Goal: Task Accomplishment & Management: Manage account settings

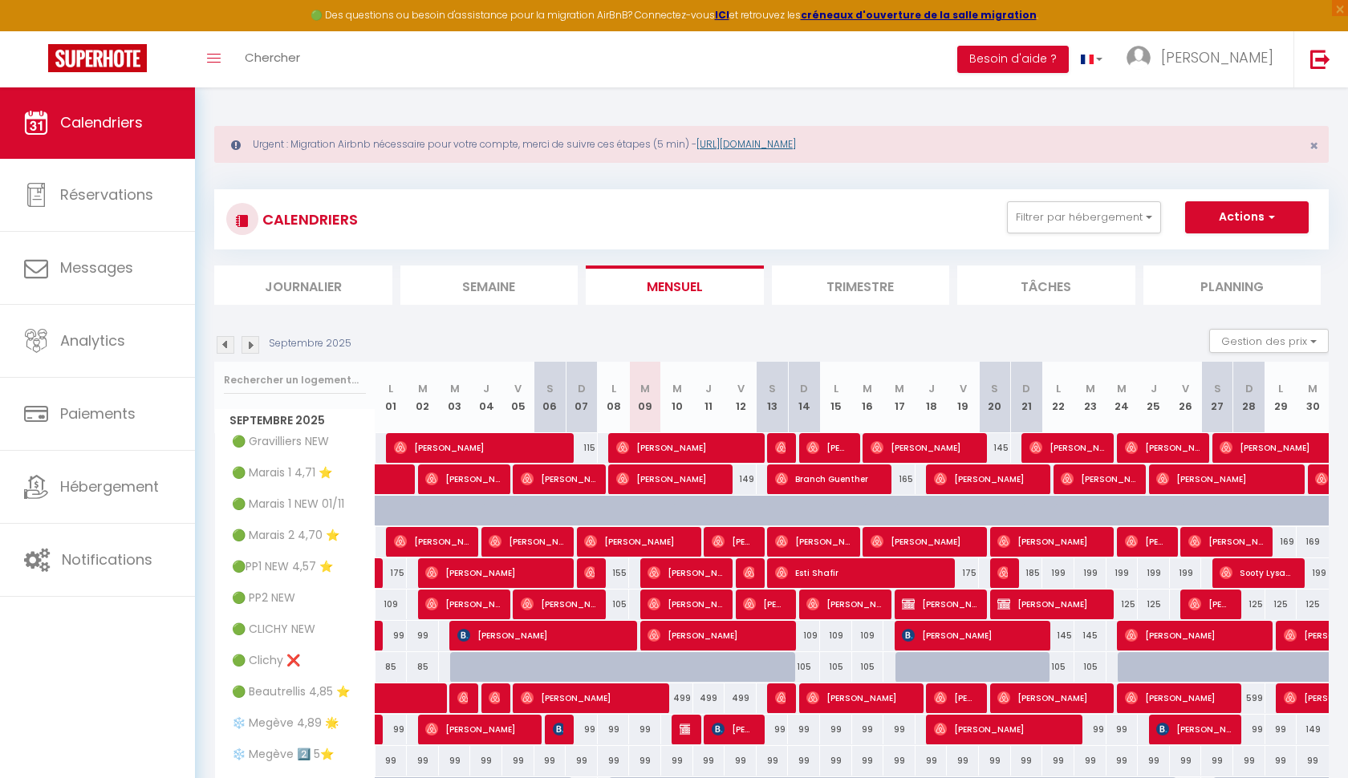
click at [742, 143] on link "[URL][DOMAIN_NAME]" at bounding box center [745, 144] width 99 height 14
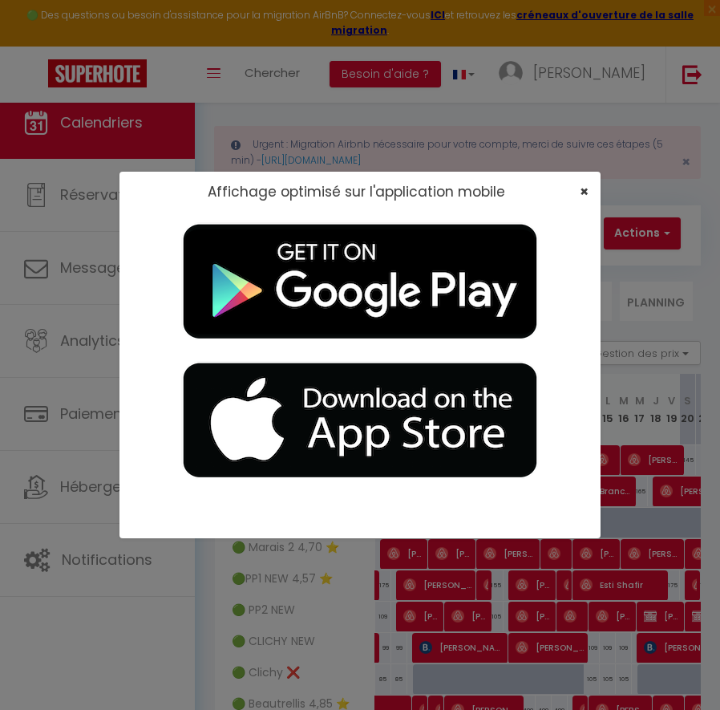
click at [584, 186] on span "×" at bounding box center [584, 191] width 9 height 20
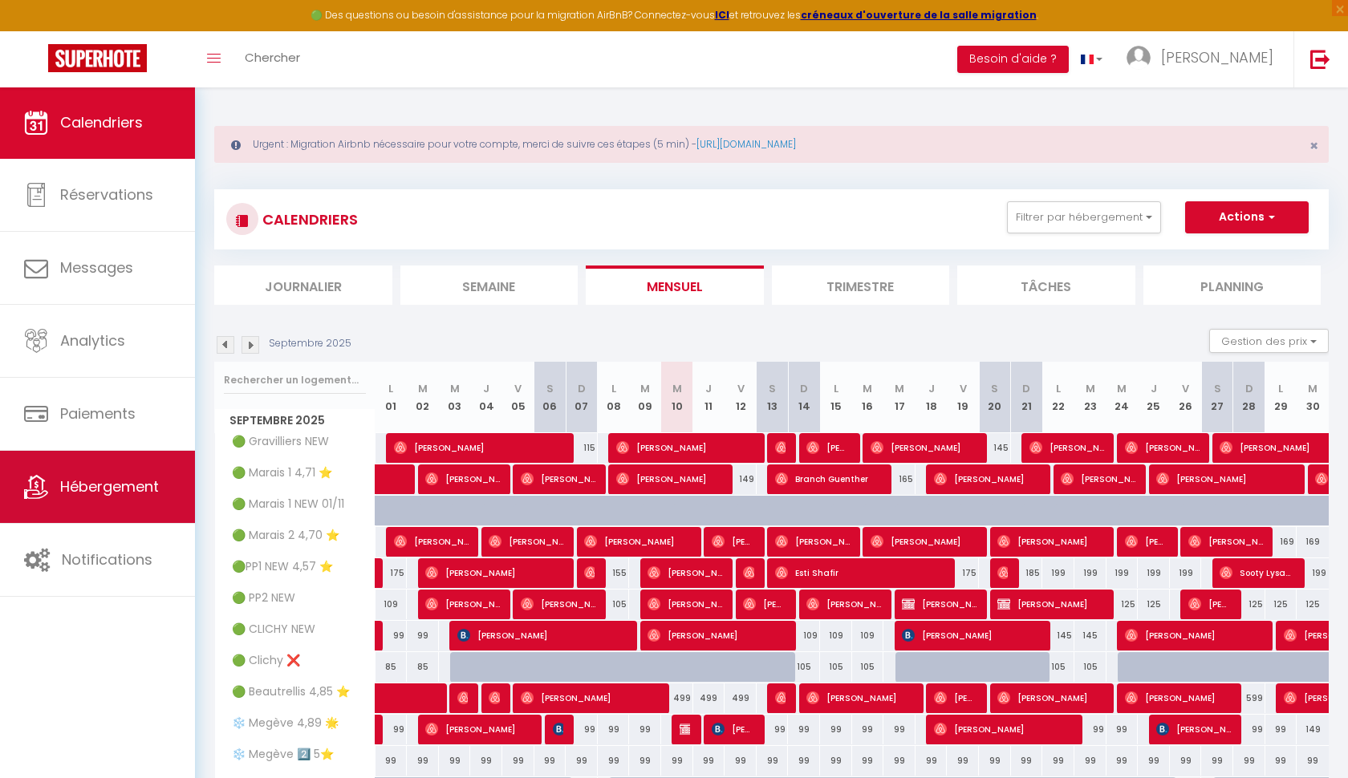
click at [145, 481] on span "Hébergement" at bounding box center [109, 487] width 99 height 20
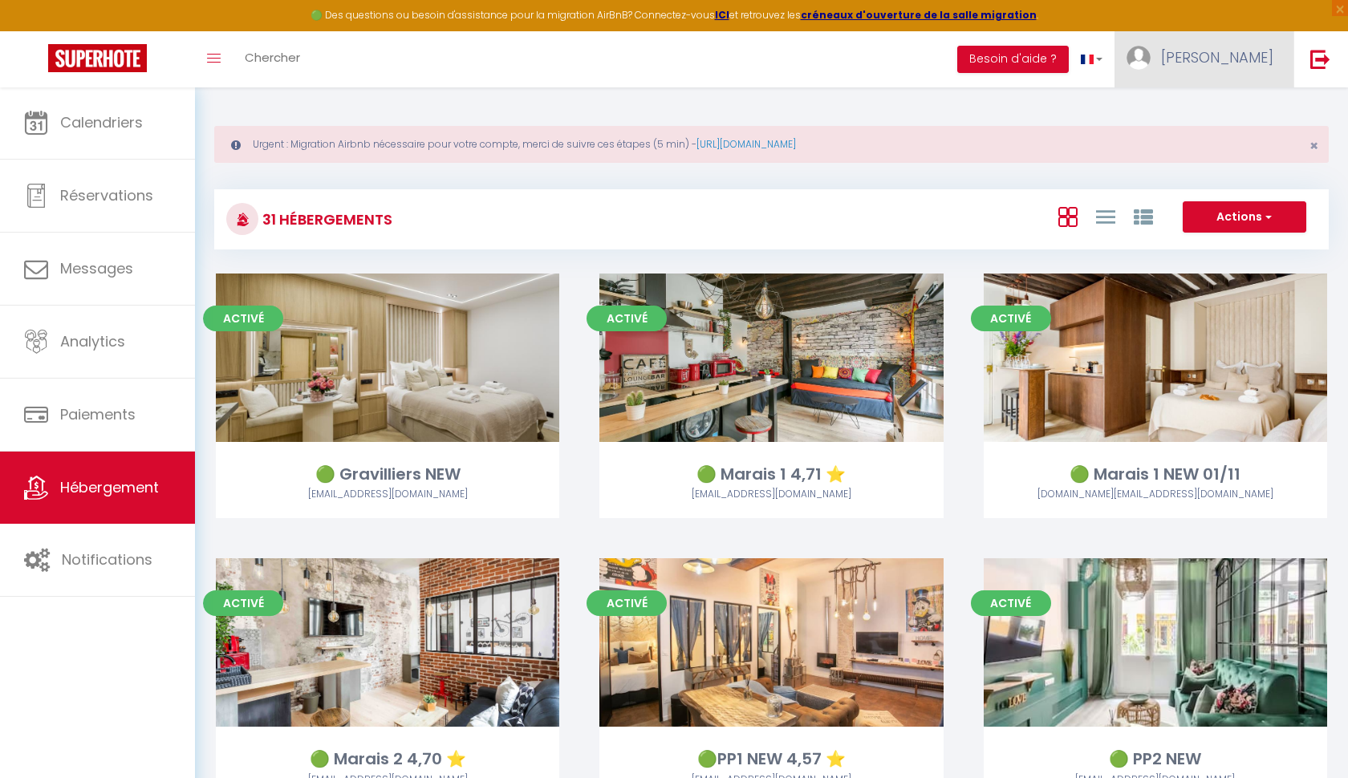
click at [1238, 53] on span "[PERSON_NAME]" at bounding box center [1217, 57] width 112 height 20
click at [1232, 111] on link "Paramètres" at bounding box center [1229, 111] width 119 height 27
select select "fr"
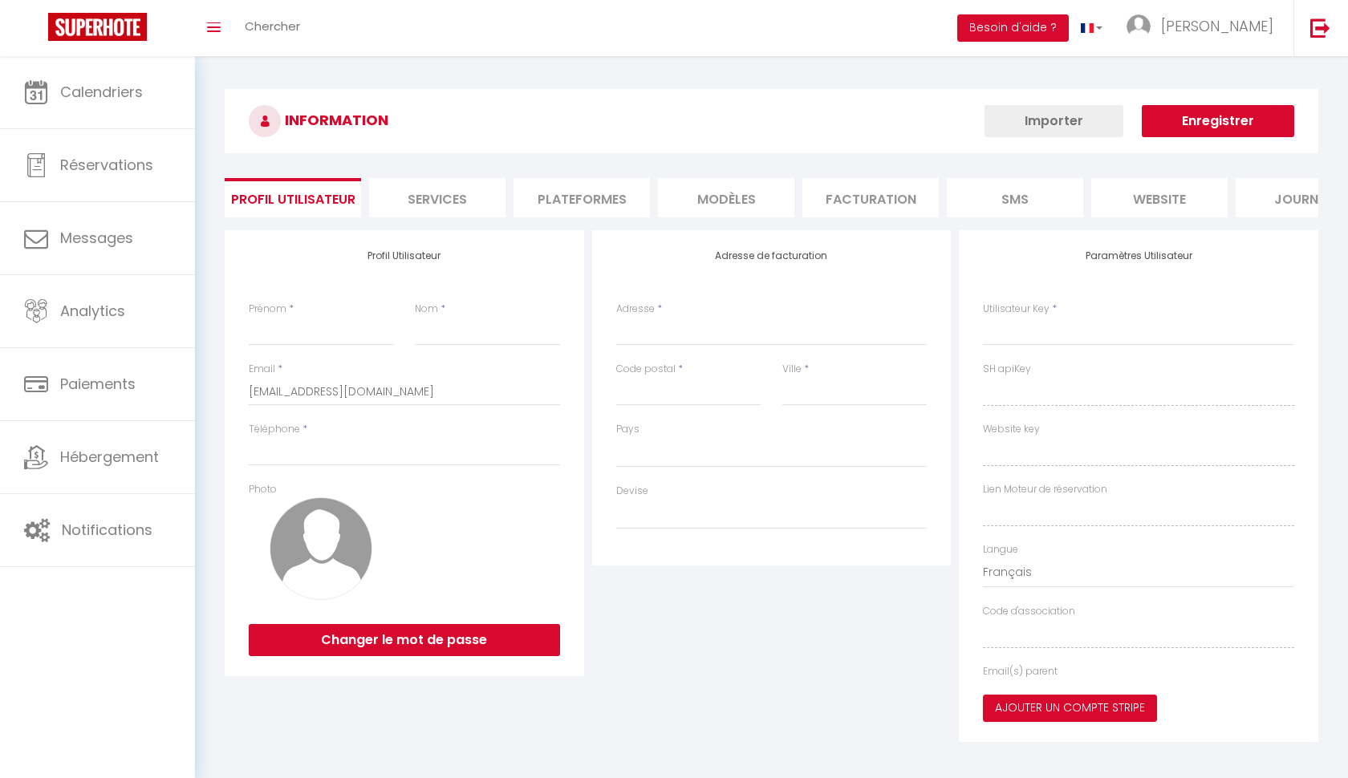
type input "[PERSON_NAME]"
type input "MAAREK"
type input "0688882838"
type input "[STREET_ADDRESS]"
type input "75007"
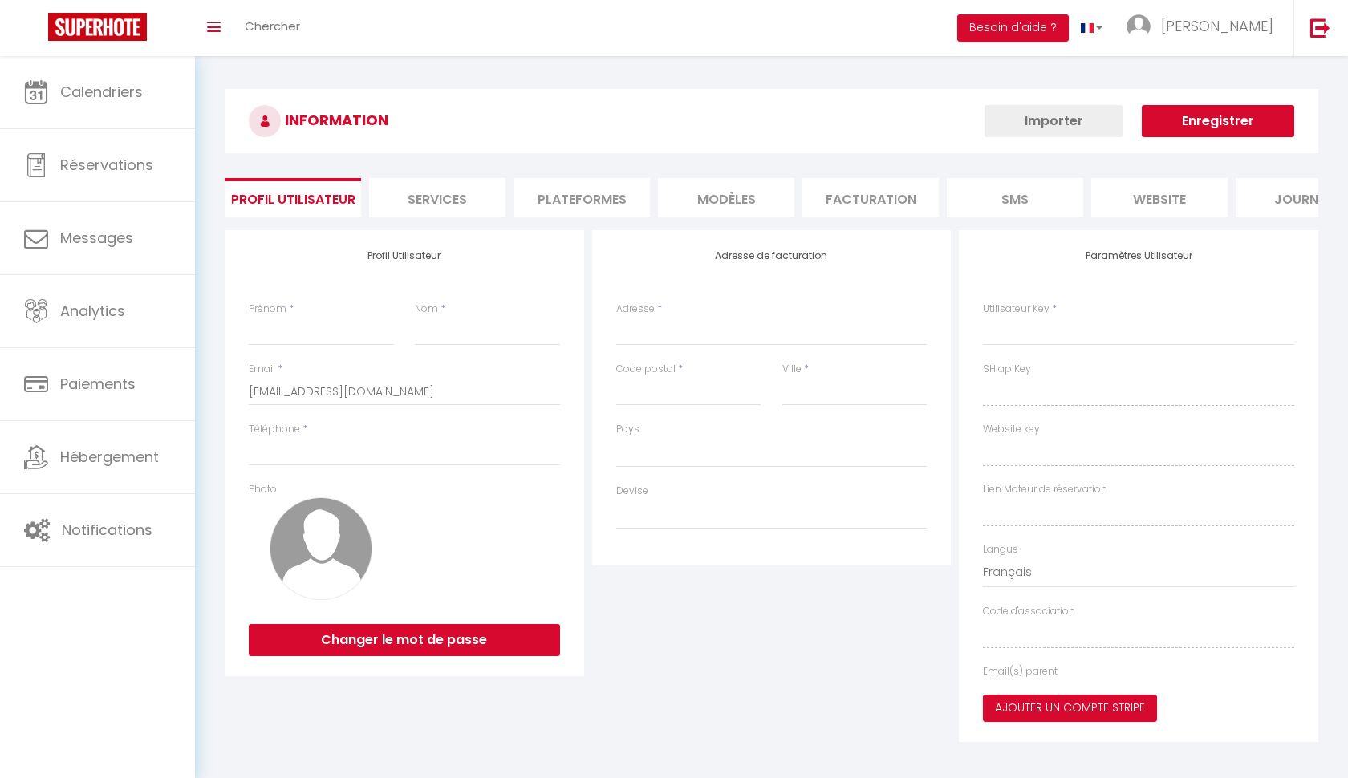
type input "[GEOGRAPHIC_DATA]"
type input "r0zujmZEQCMSEsTJXWPHHA1Up"
type input "SgEdl4d5jKSCXkw8phCrkw4qR"
select select "28"
select select "fr"
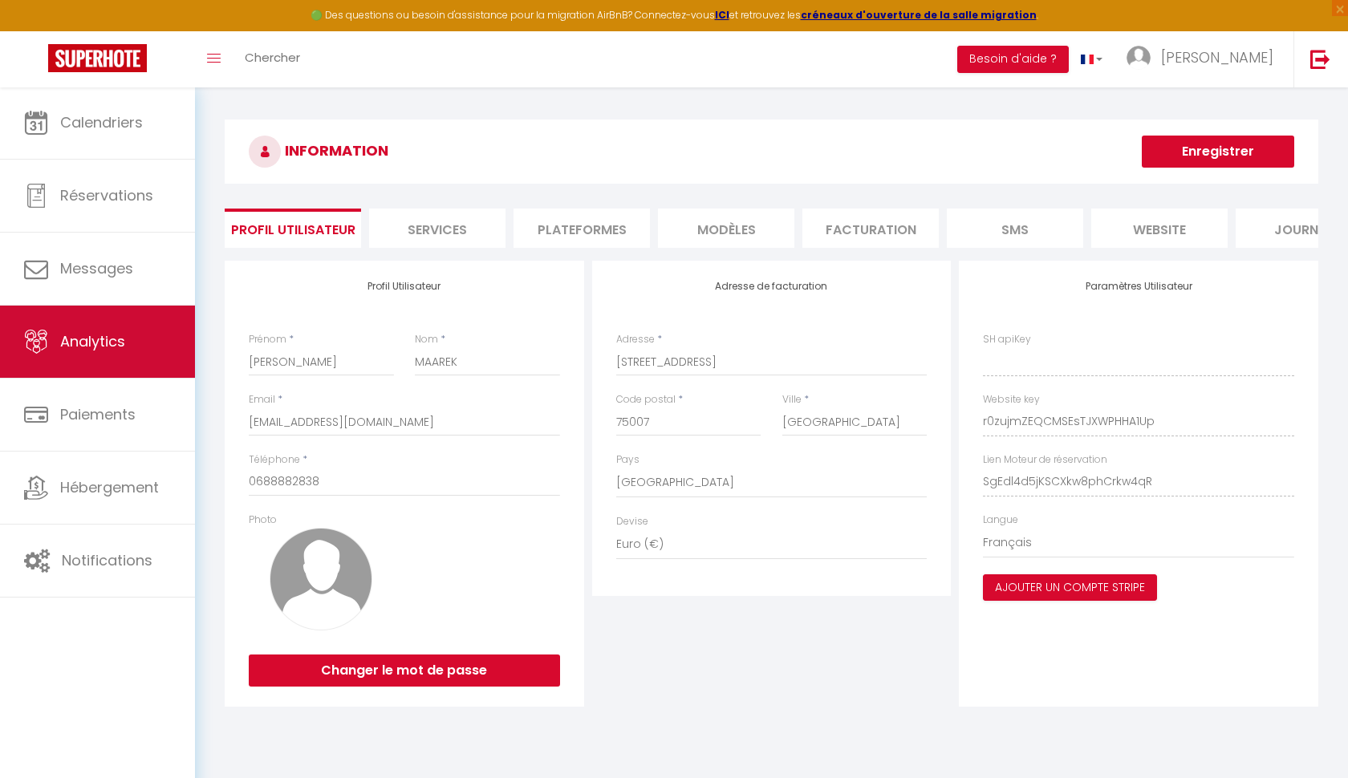
type input "r0zujmZEQCMSEsTJXWPHHA1Up"
type input "SgEdl4d5jKSCXkw8phCrkw4qR"
type input "[URL][DOMAIN_NAME]"
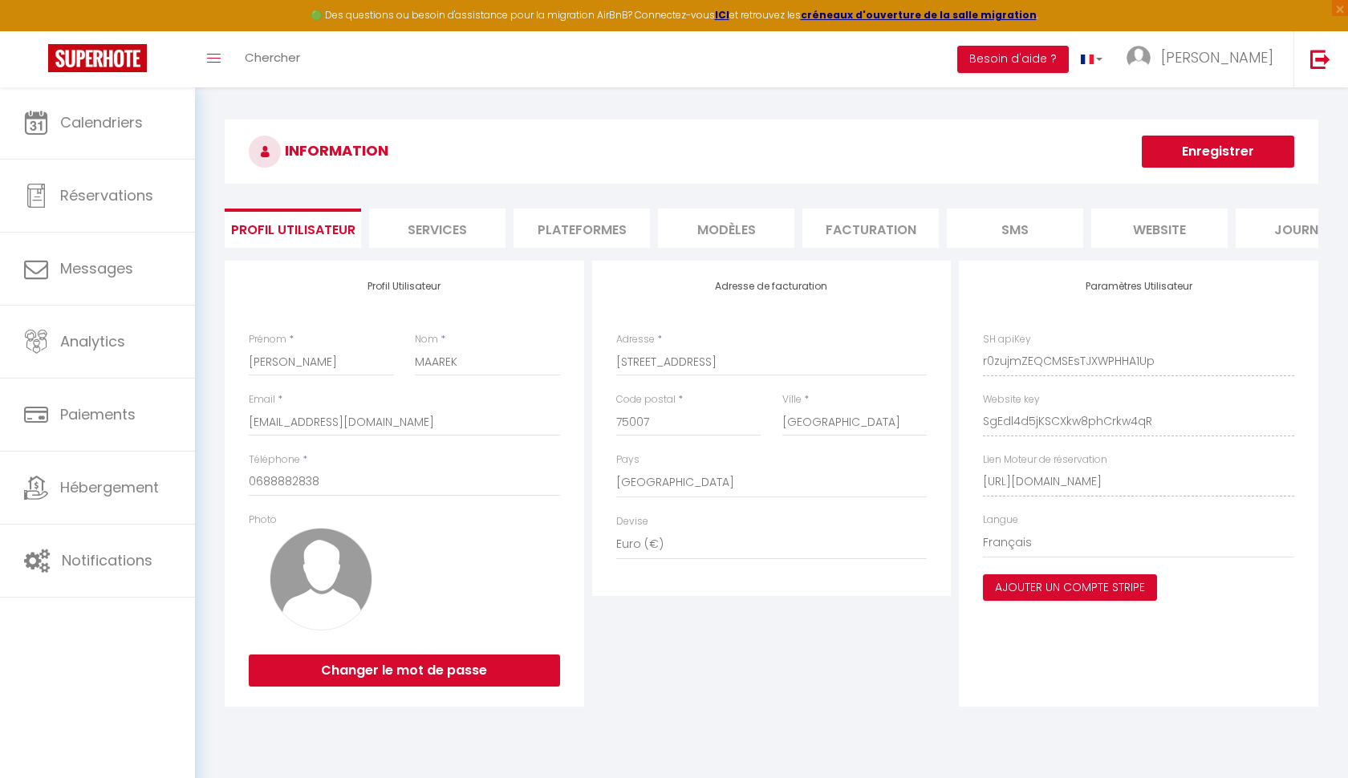
click at [617, 233] on li "Plateformes" at bounding box center [581, 228] width 136 height 39
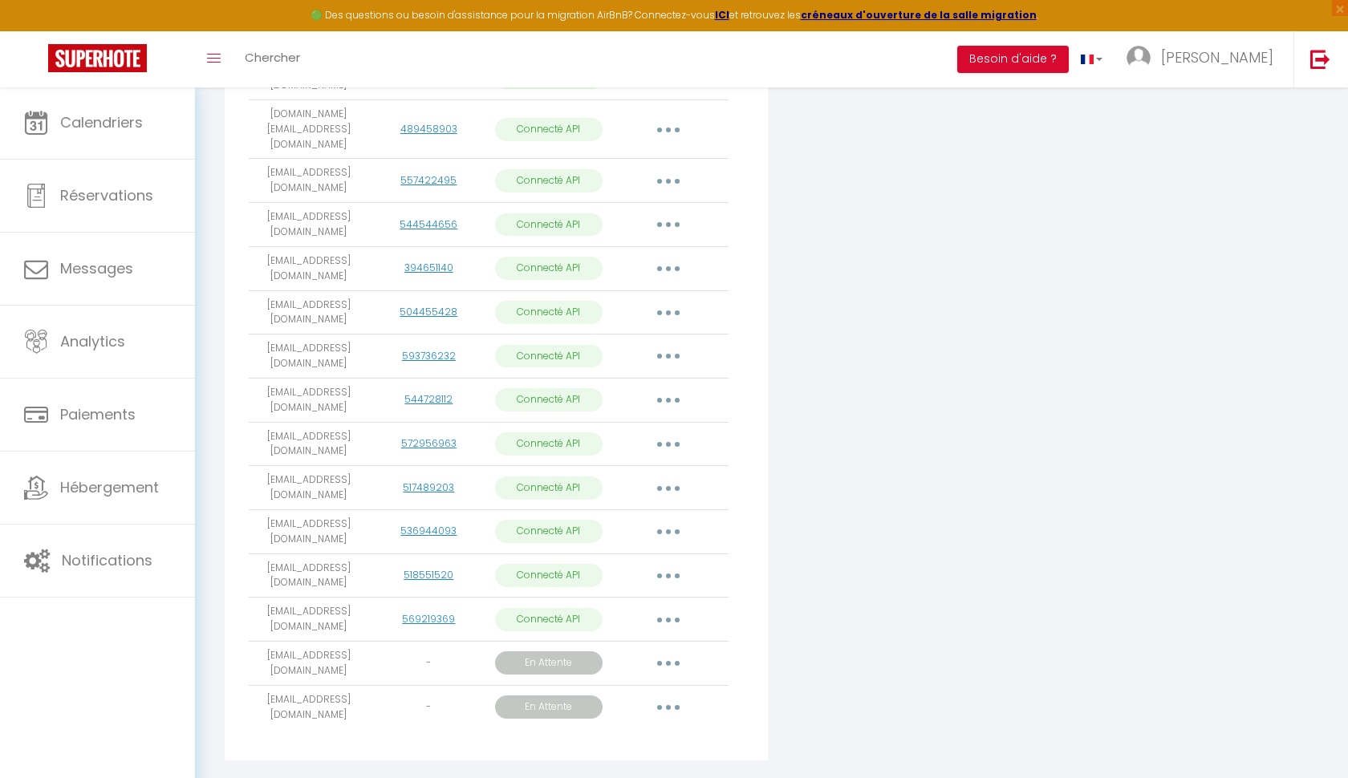
scroll to position [542, 0]
click at [669, 663] on icon "button" at bounding box center [668, 665] width 5 height 5
click at [627, 688] on link "Obtenir le lien de connexion" at bounding box center [596, 701] width 180 height 27
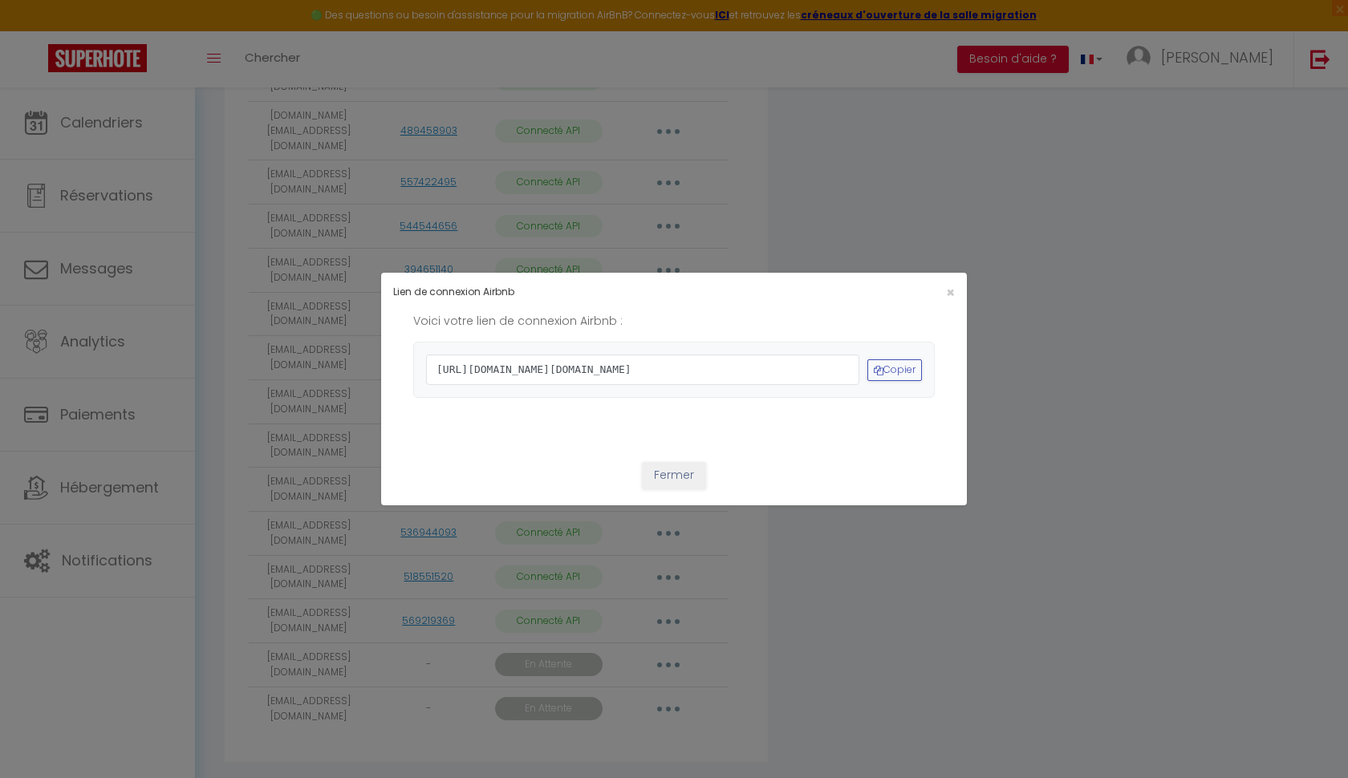
drag, startPoint x: 578, startPoint y: 410, endPoint x: 424, endPoint y: 317, distance: 180.0
click at [425, 342] on div "[URL][DOMAIN_NAME][DOMAIN_NAME] Copier" at bounding box center [673, 370] width 521 height 56
copy span "[URL][DOMAIN_NAME][DOMAIN_NAME]"
click at [951, 282] on span "×" at bounding box center [950, 292] width 9 height 20
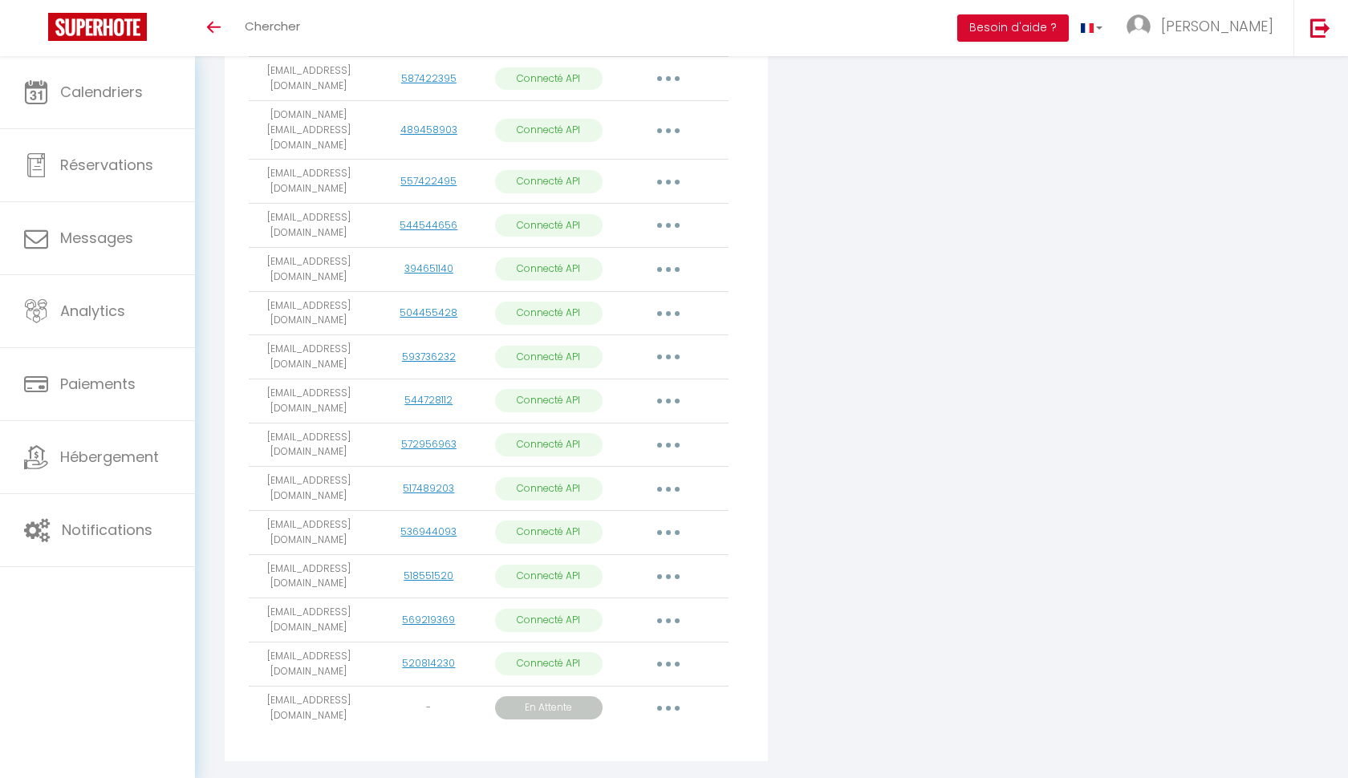
scroll to position [511, 0]
click at [673, 696] on button "button" at bounding box center [668, 709] width 45 height 26
click at [631, 732] on link "Obtenir le lien de connexion" at bounding box center [596, 745] width 180 height 27
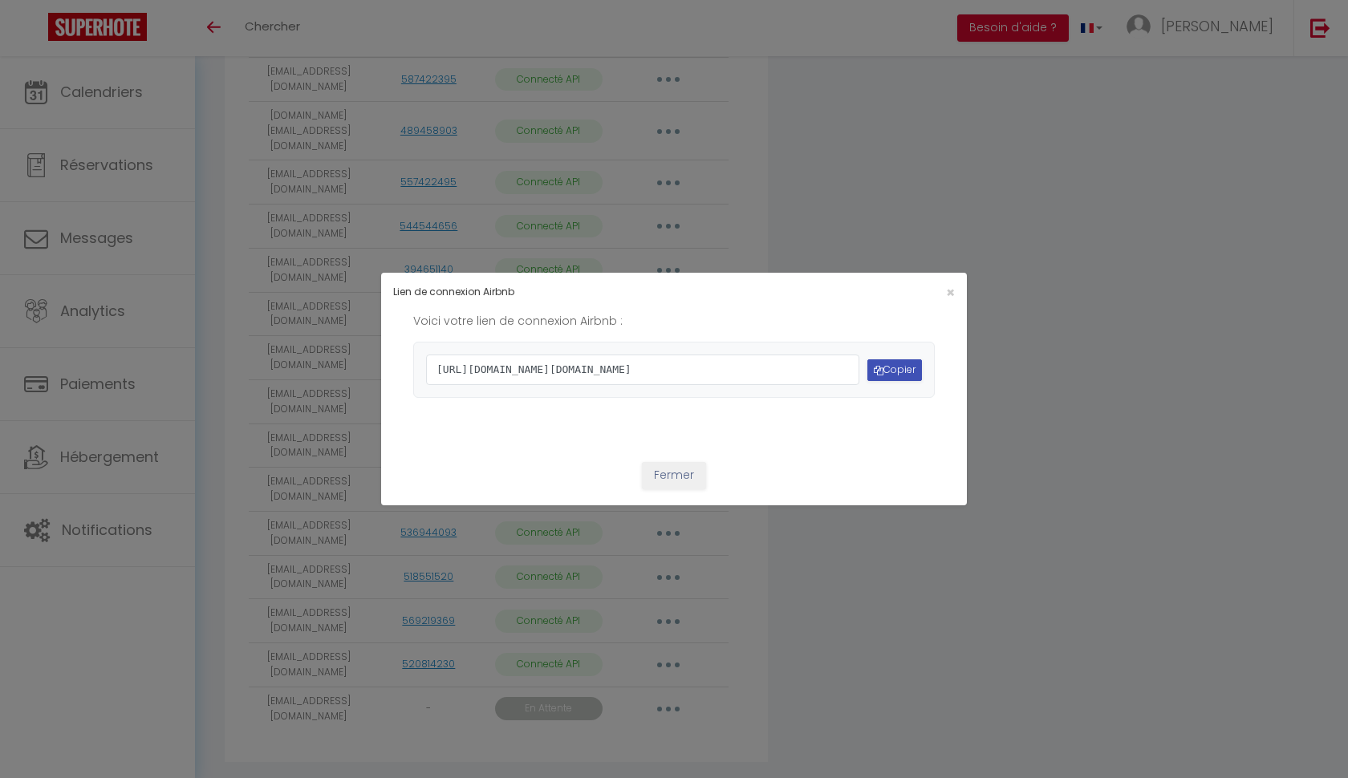
click at [897, 372] on button "Copier" at bounding box center [894, 370] width 55 height 22
click at [947, 282] on span "×" at bounding box center [950, 292] width 9 height 20
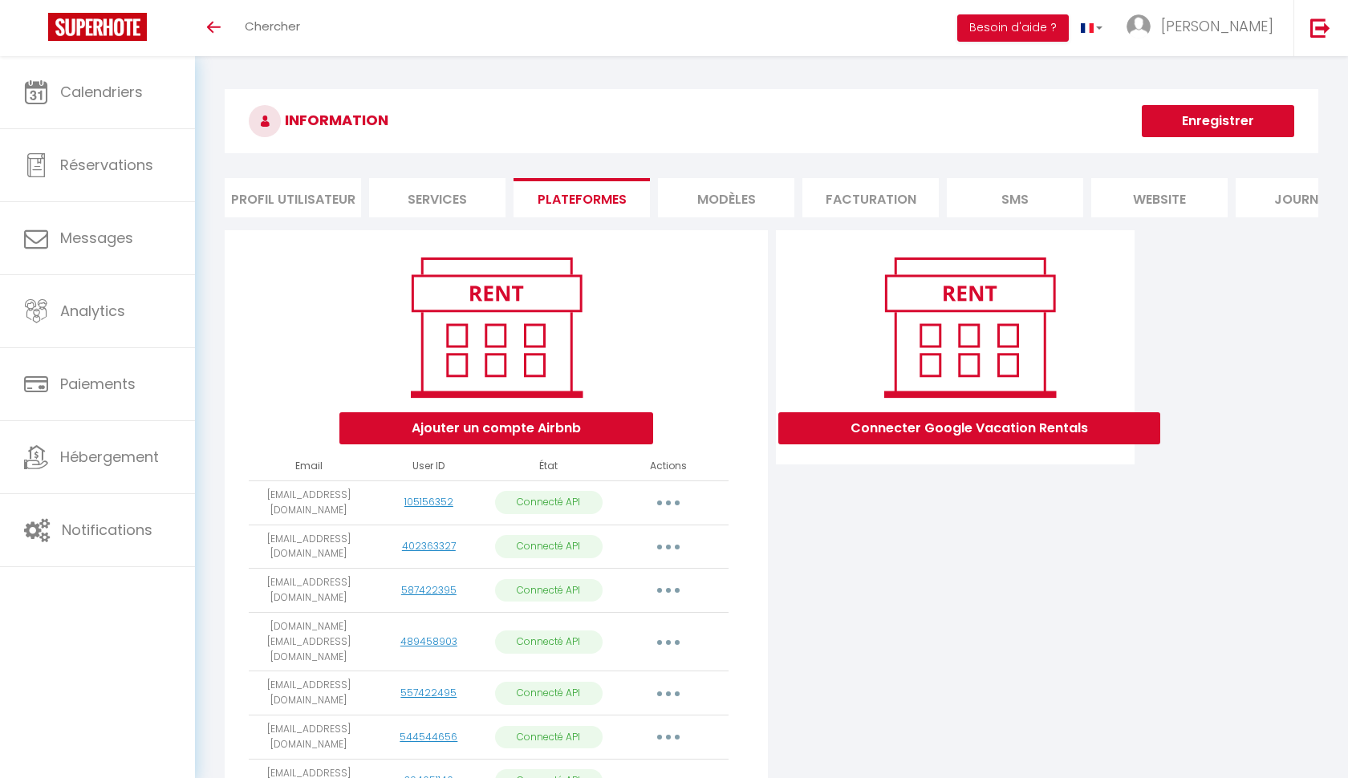
scroll to position [0, 0]
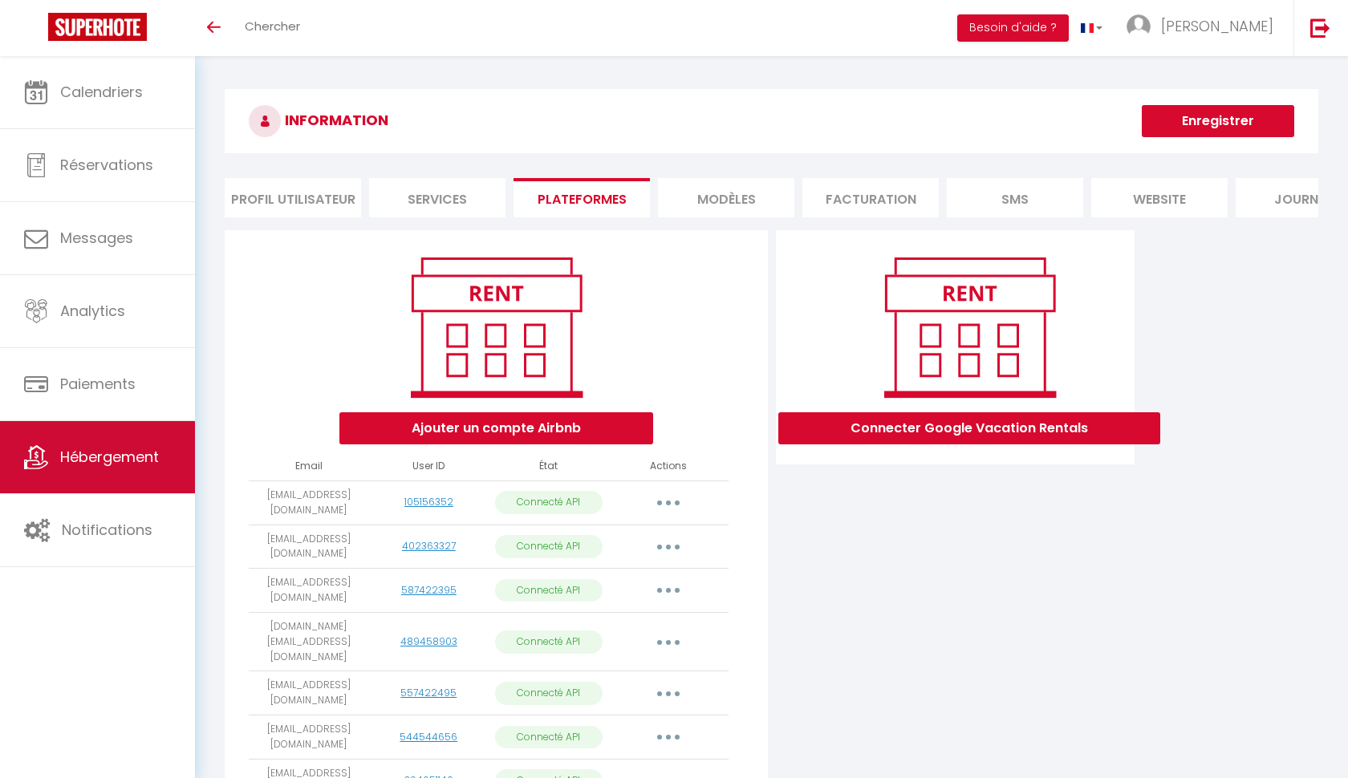
click at [87, 452] on span "Hébergement" at bounding box center [109, 457] width 99 height 20
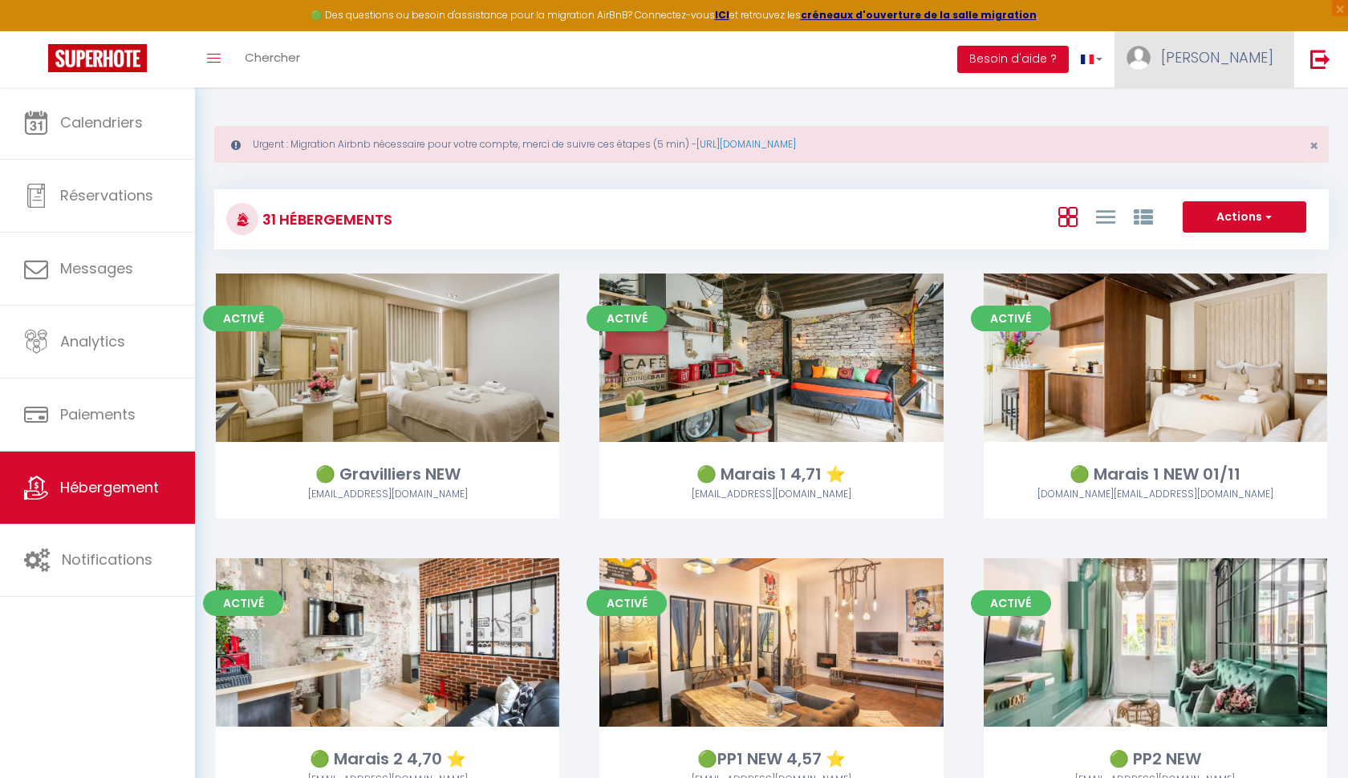
click at [1218, 69] on link "[PERSON_NAME]" at bounding box center [1203, 59] width 179 height 56
click at [1219, 110] on link "Paramètres" at bounding box center [1229, 111] width 119 height 27
select select "28"
select select "fr"
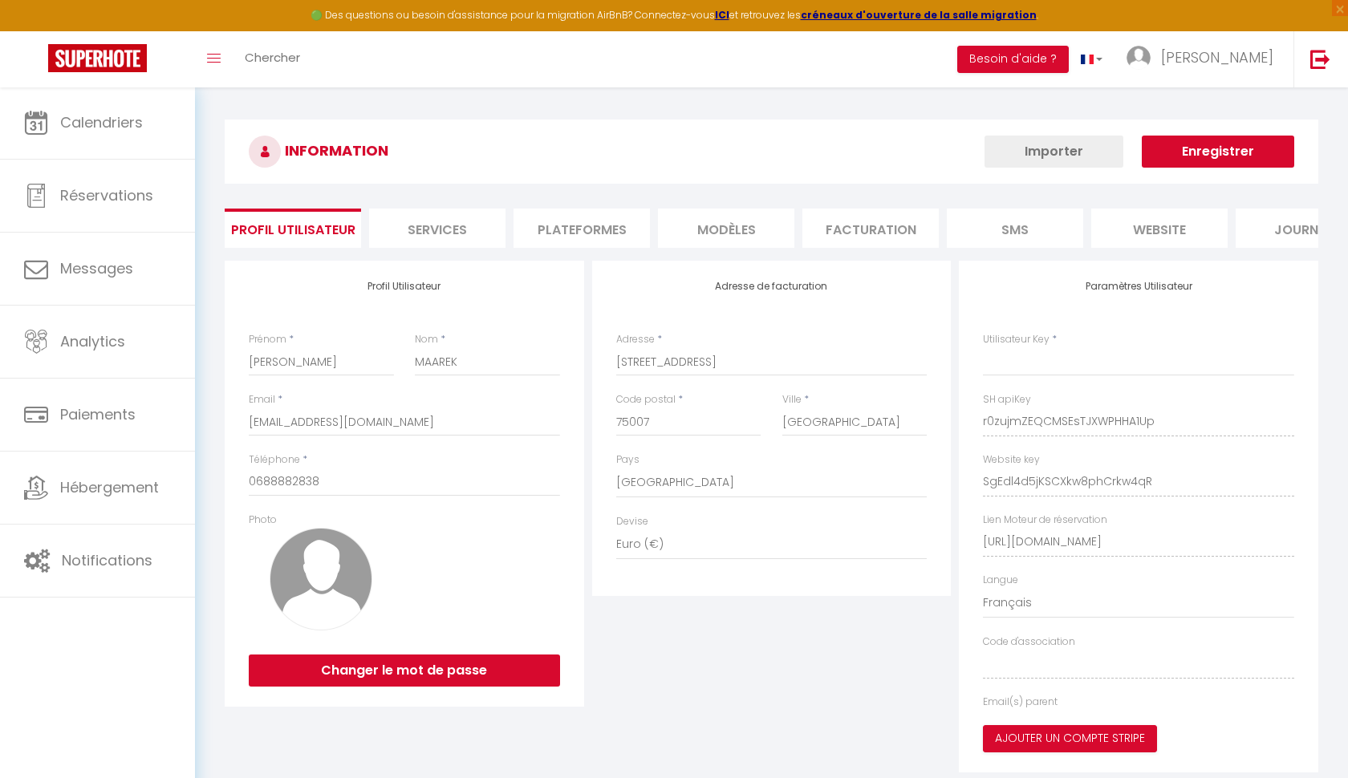
type input "r0zujmZEQCMSEsTJXWPHHA1Up"
type input "SgEdl4d5jKSCXkw8phCrkw4qR"
type input "[URL][DOMAIN_NAME]"
select select "fr"
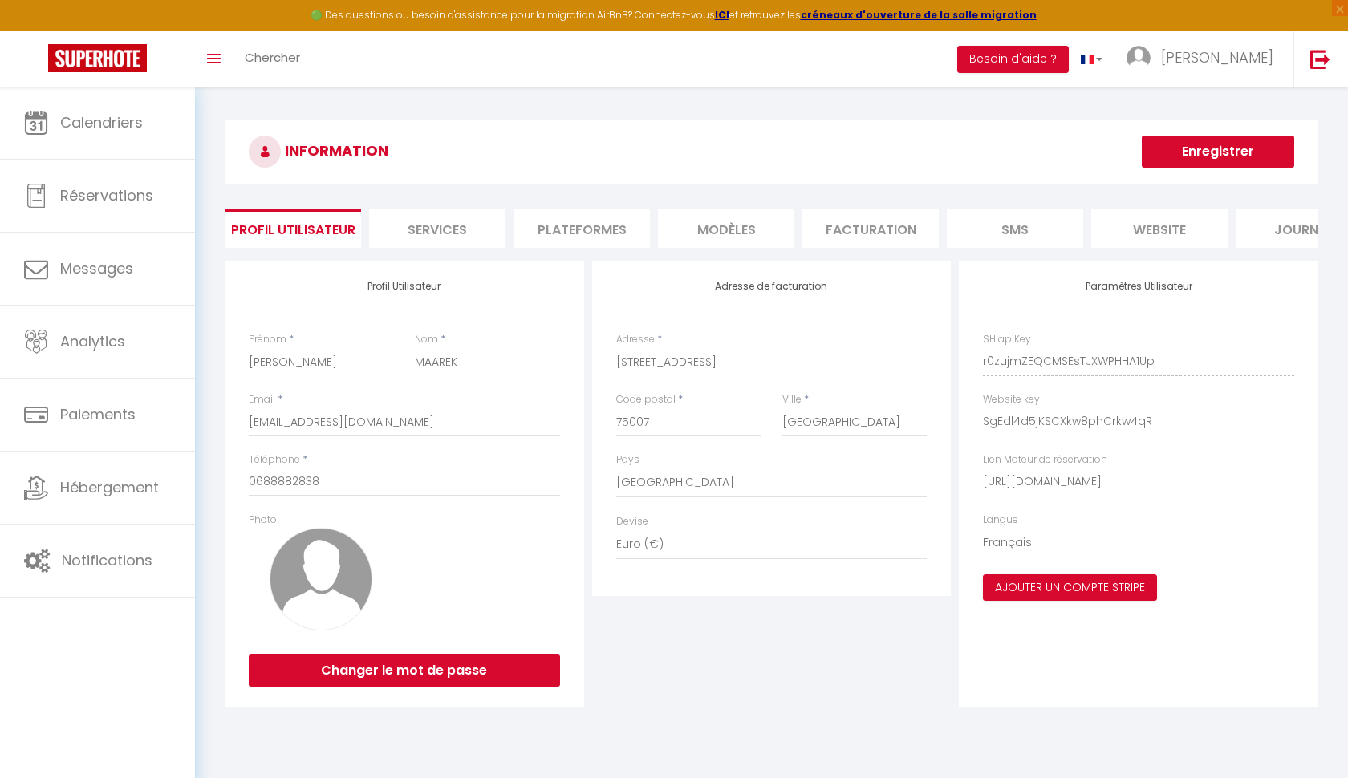
click at [599, 232] on li "Plateformes" at bounding box center [581, 228] width 136 height 39
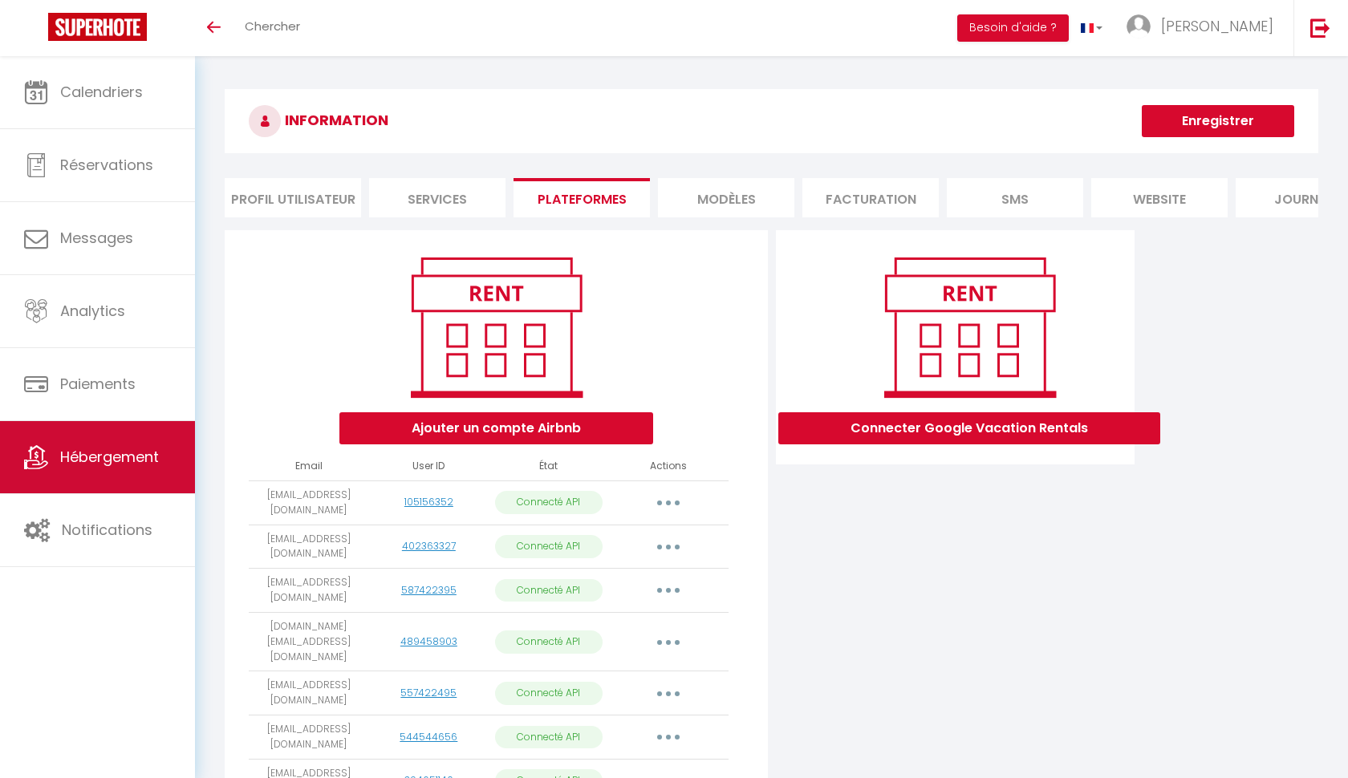
click at [126, 471] on link "Hébergement" at bounding box center [97, 457] width 195 height 72
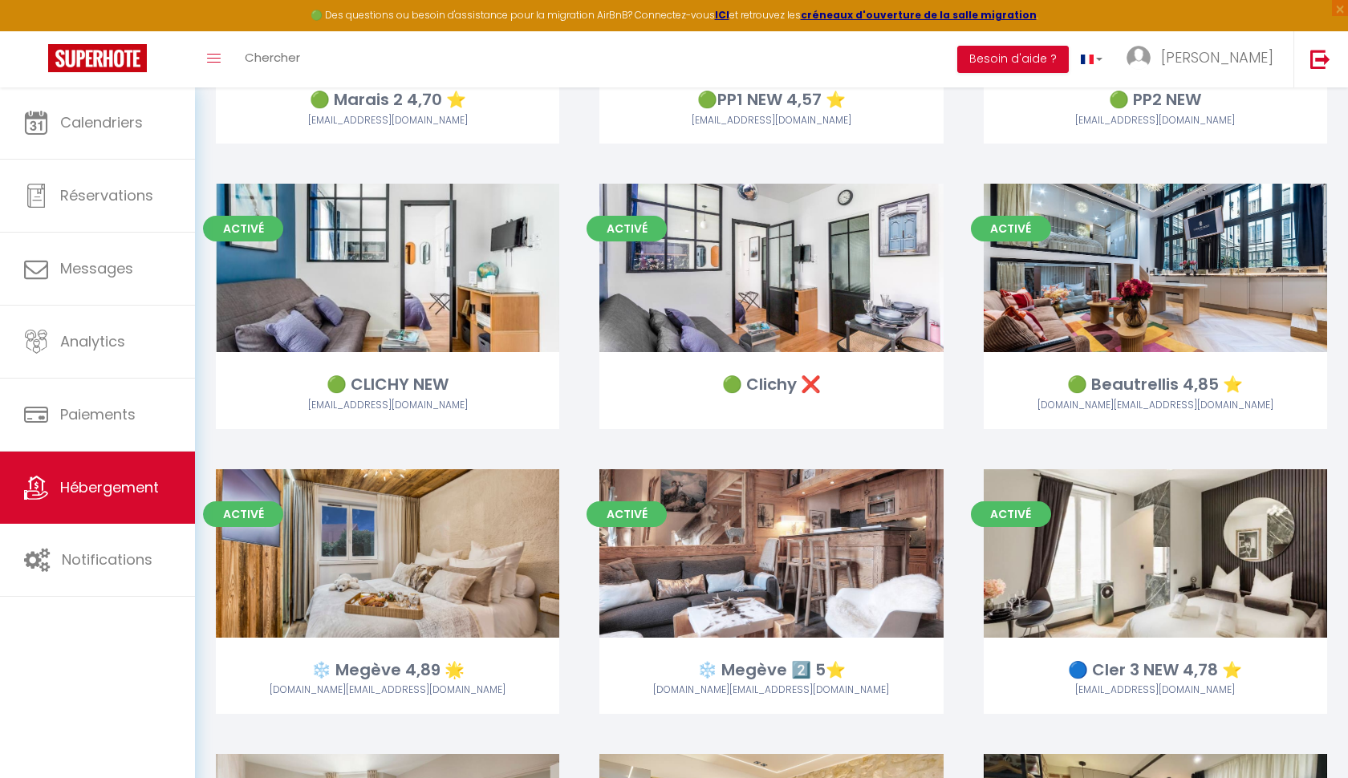
scroll to position [592, 0]
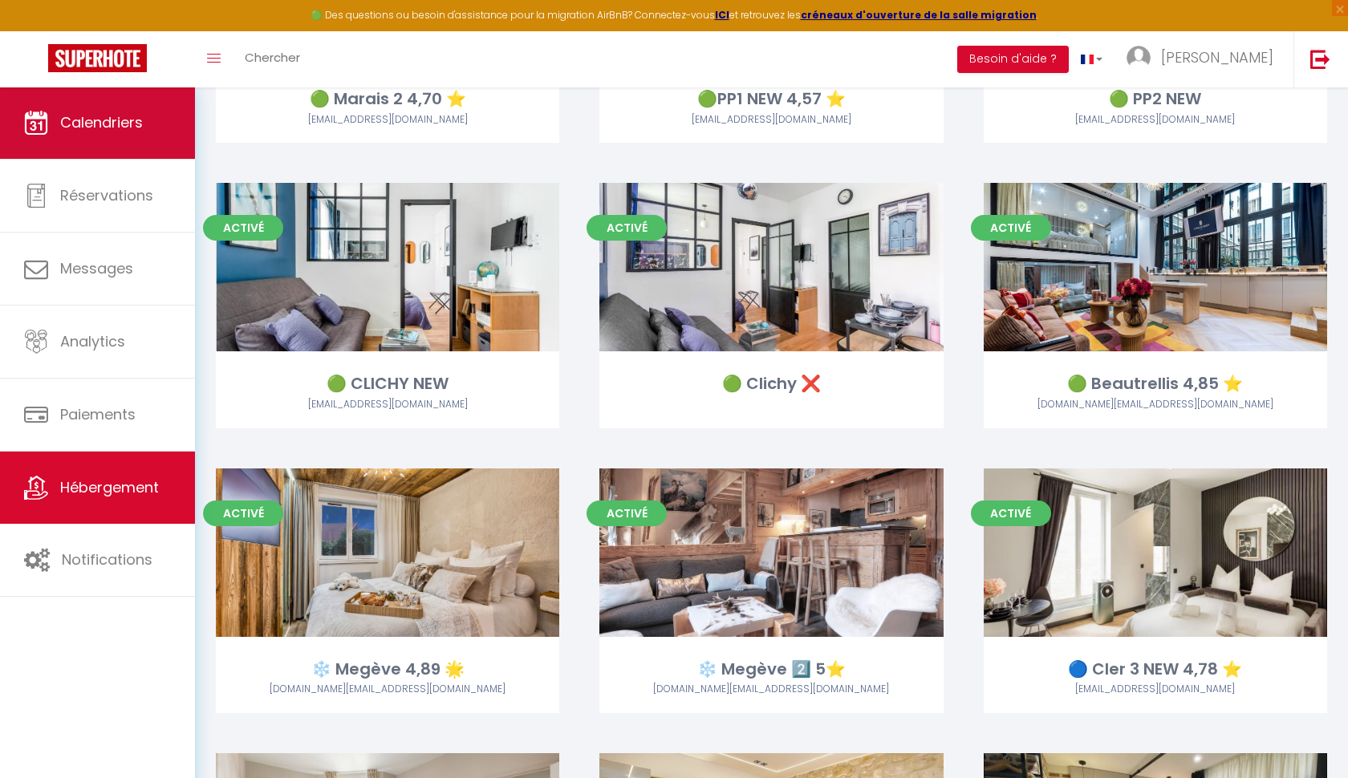
click at [89, 127] on span "Calendriers" at bounding box center [101, 122] width 83 height 20
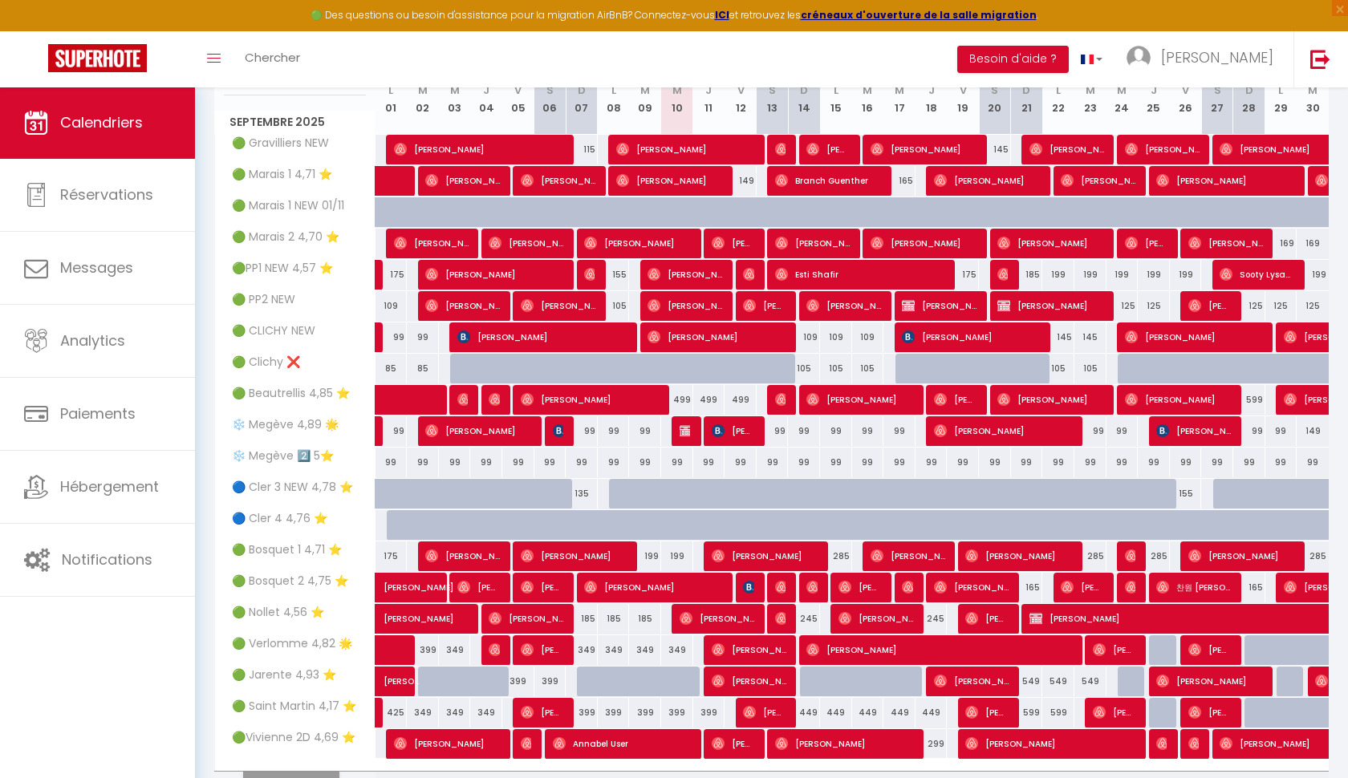
scroll to position [238, 0]
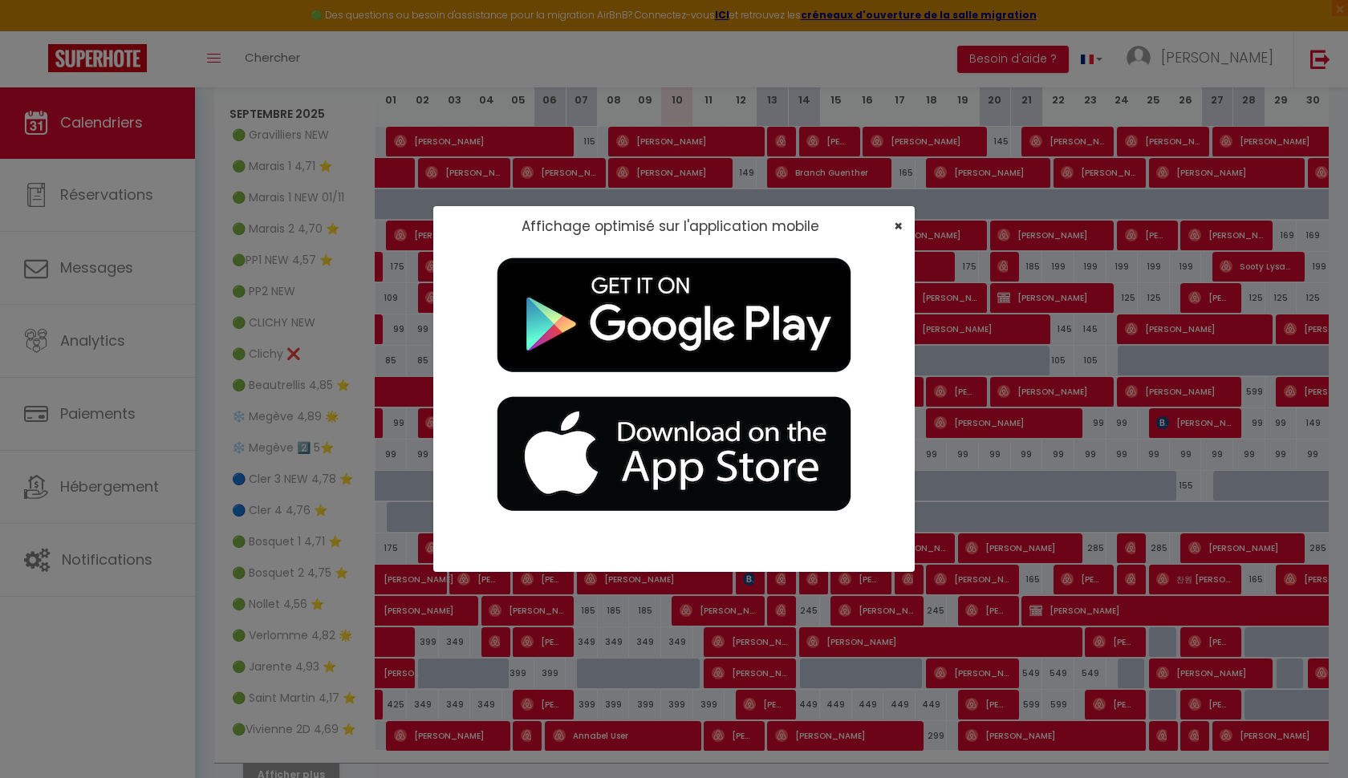
click at [899, 225] on span "×" at bounding box center [898, 226] width 9 height 20
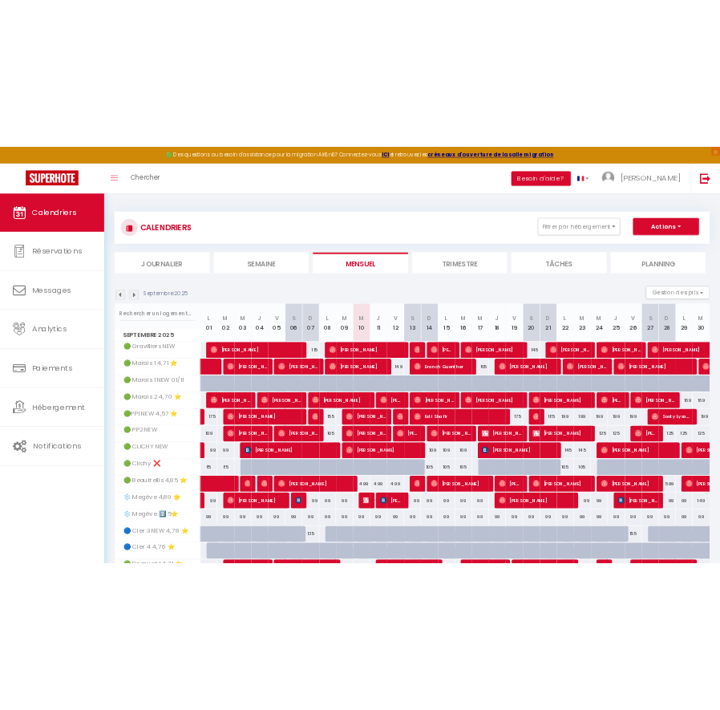
scroll to position [0, 0]
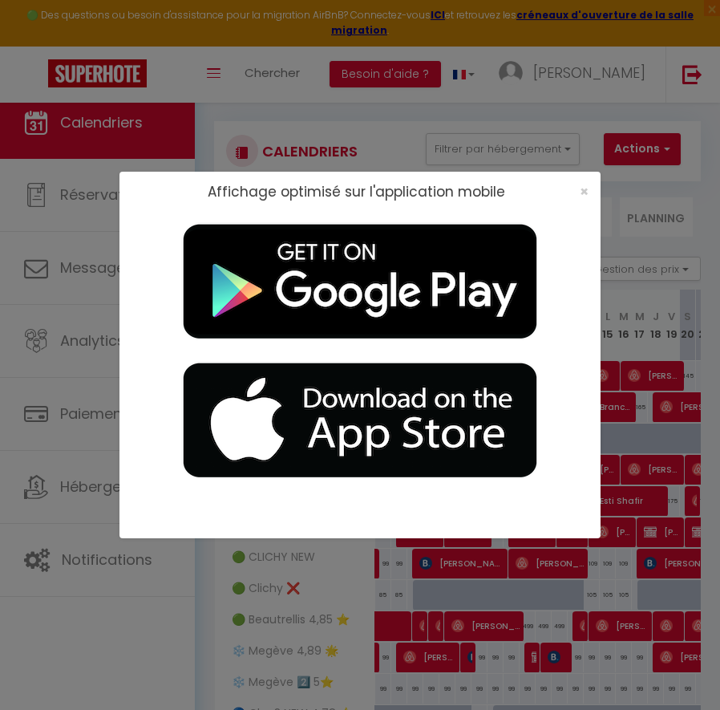
click at [589, 194] on div "×" at bounding box center [579, 192] width 40 height 16
click at [583, 191] on span "×" at bounding box center [584, 191] width 9 height 20
click at [586, 189] on span "×" at bounding box center [584, 191] width 9 height 20
